Goal: Information Seeking & Learning: Find specific fact

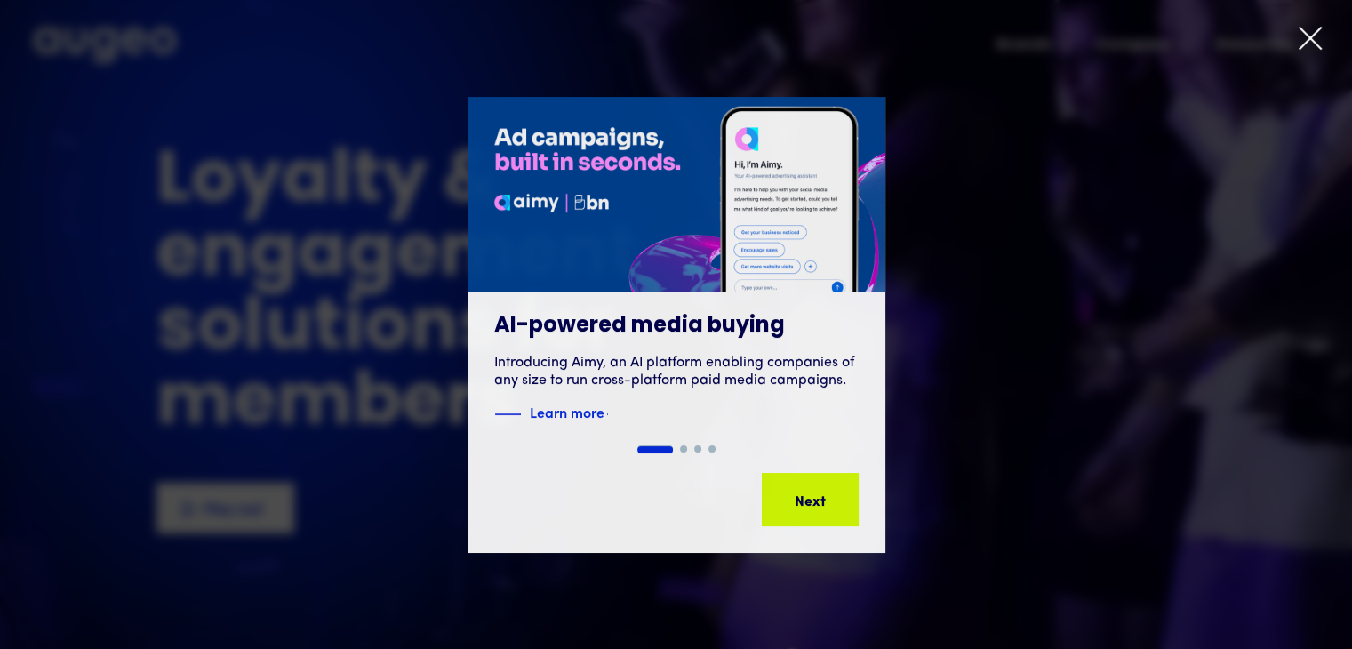
click at [1310, 30] on icon at bounding box center [1310, 38] width 27 height 27
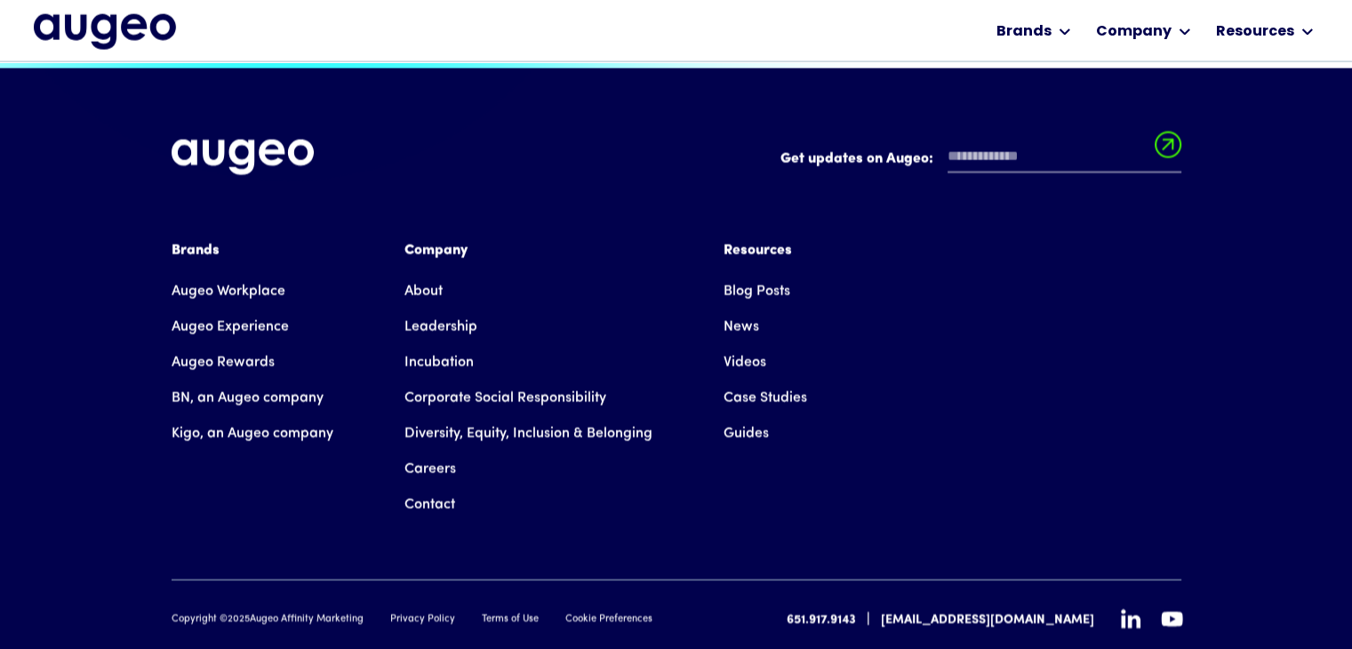
scroll to position [4032, 0]
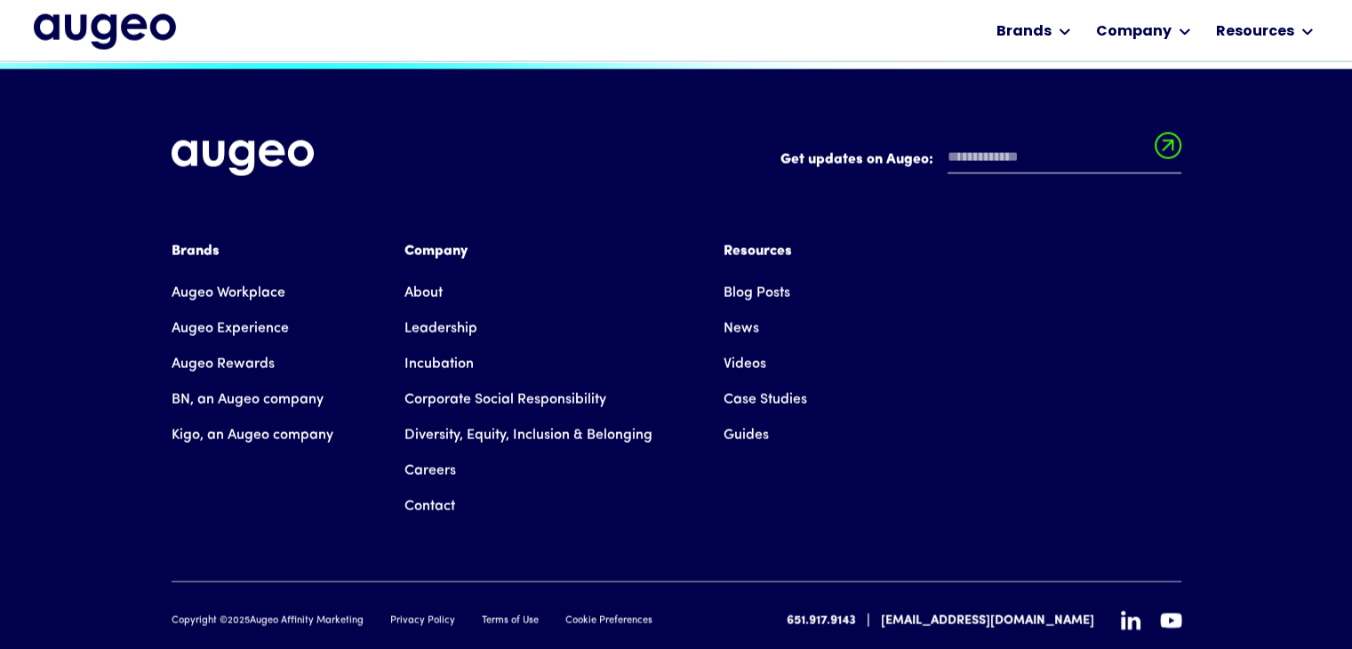
click at [416, 614] on link "Privacy Policy" at bounding box center [422, 621] width 65 height 15
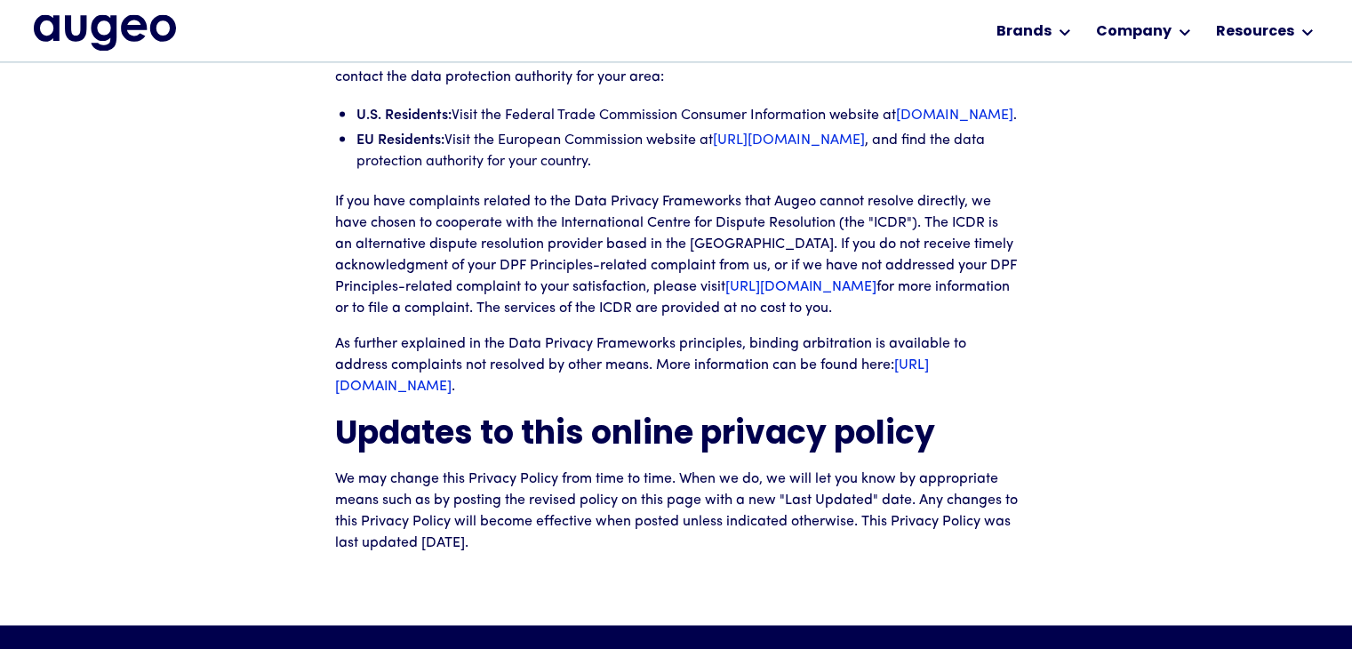
scroll to position [5593, 0]
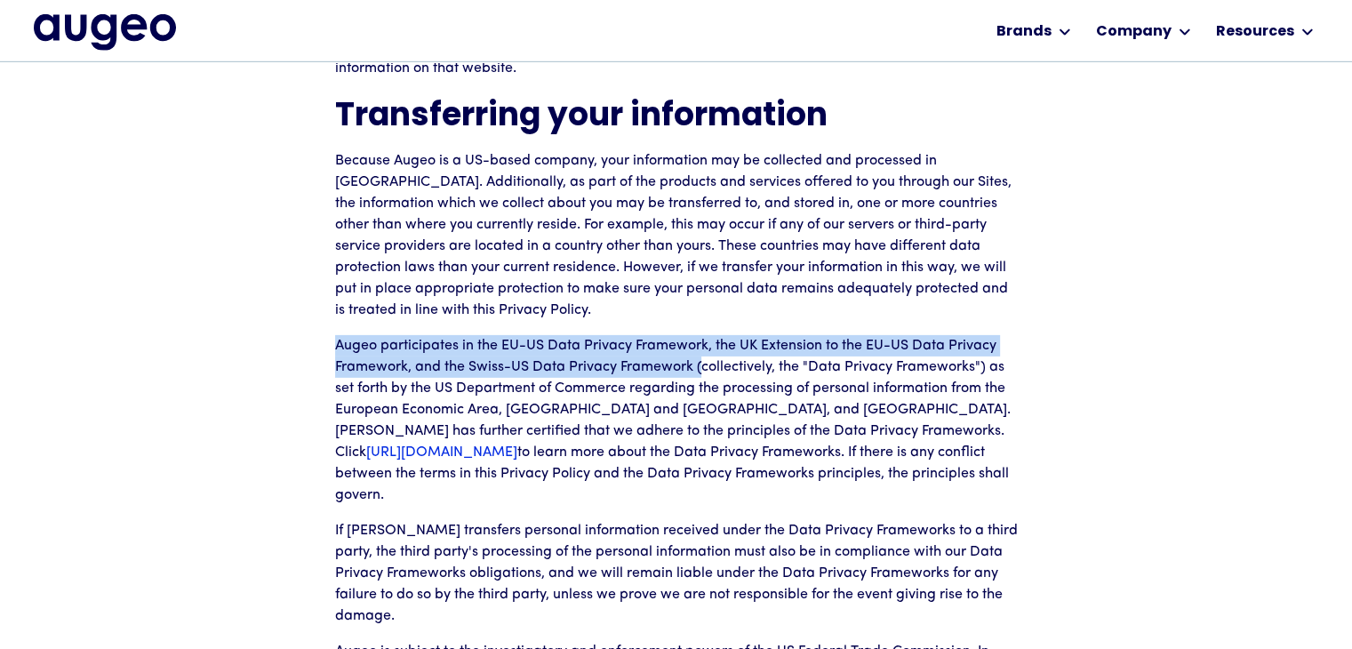
drag, startPoint x: 337, startPoint y: 326, endPoint x: 701, endPoint y: 346, distance: 364.2
click at [701, 346] on p "Augeo participates in the EU-US Data Privacy Framework, the UK Extension to the…" at bounding box center [676, 420] width 683 height 171
copy p "Augeo participates in the EU-US Data Privacy Framework, the UK Extension to the…"
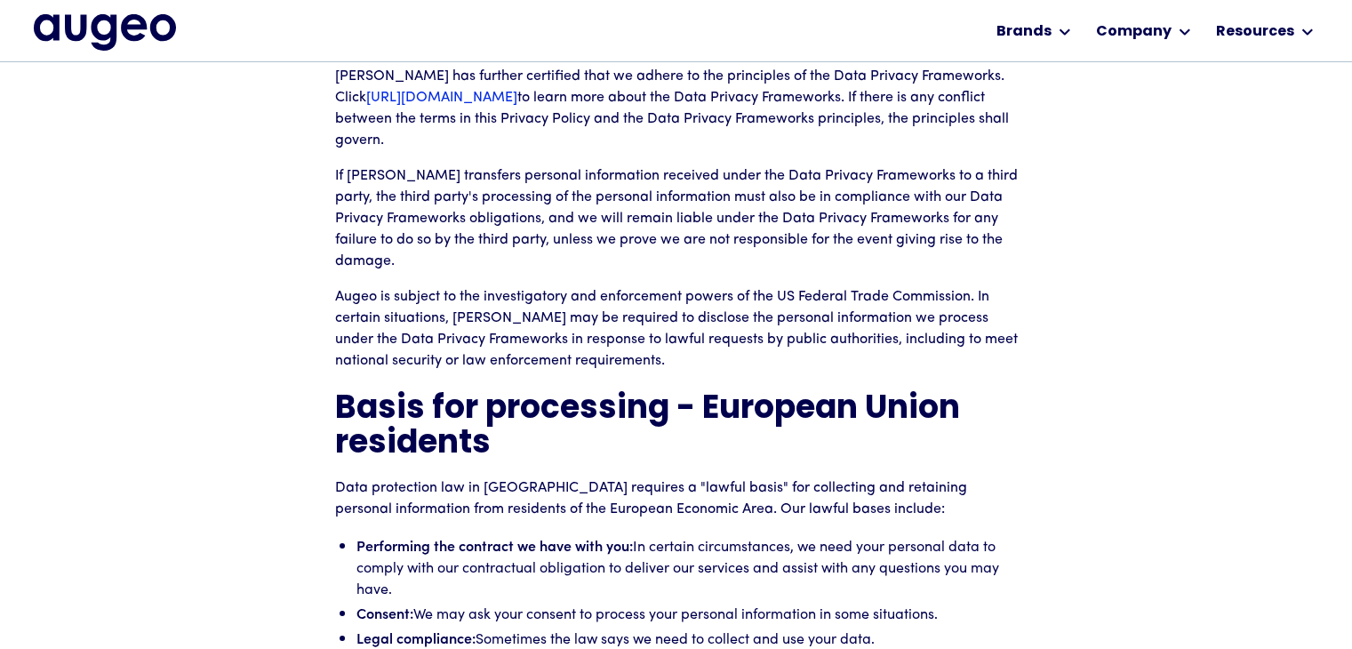
scroll to position [5949, 0]
